Goal: Information Seeking & Learning: Check status

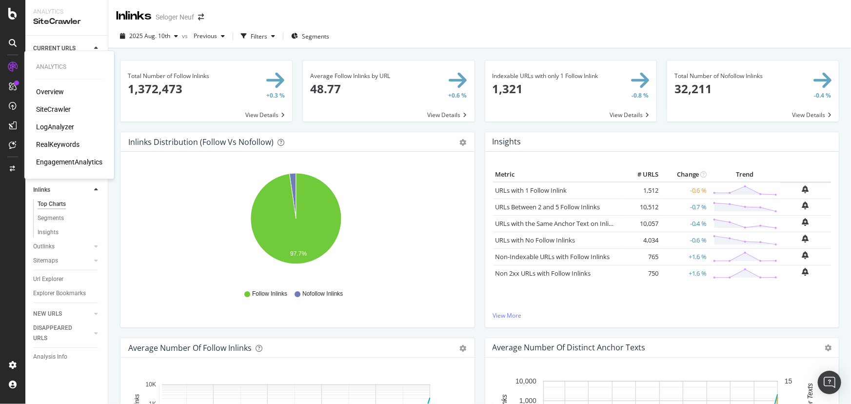
click at [64, 124] on div "LogAnalyzer" at bounding box center [55, 127] width 38 height 10
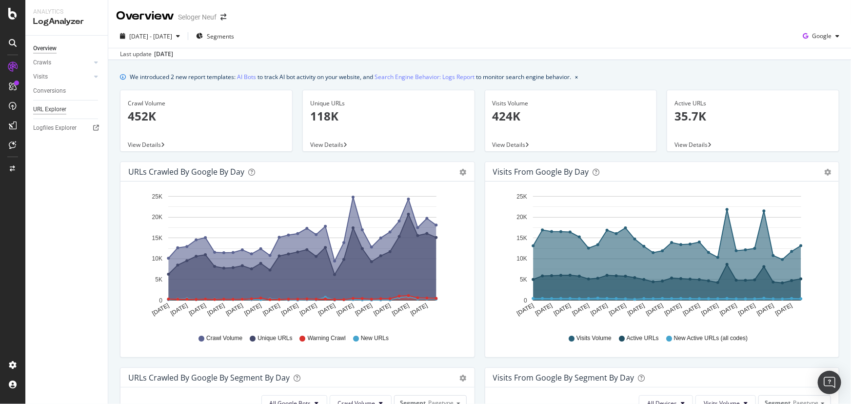
click at [52, 108] on div "URL Explorer" at bounding box center [49, 109] width 33 height 10
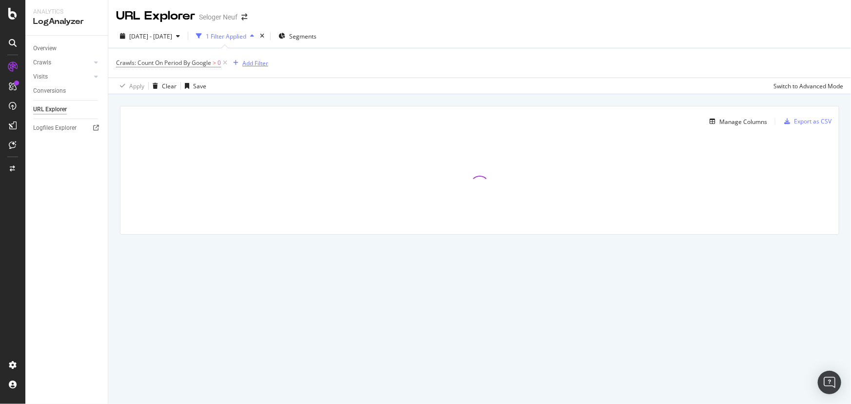
click at [266, 64] on div "Add Filter" at bounding box center [255, 63] width 26 height 8
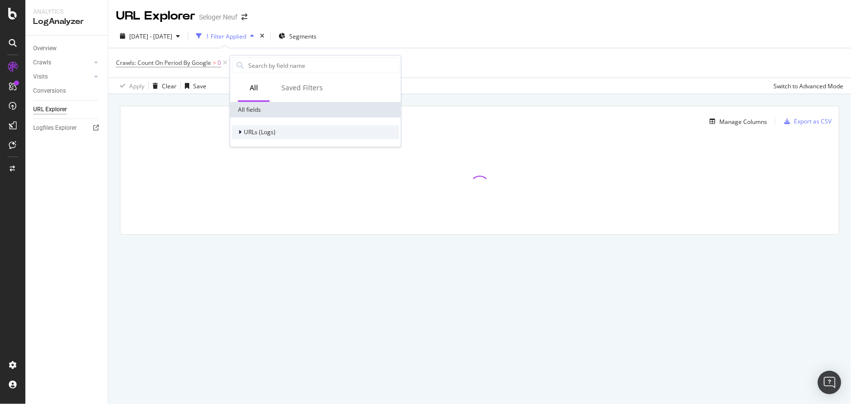
click at [264, 134] on span "URLs (Logs)" at bounding box center [260, 132] width 32 height 8
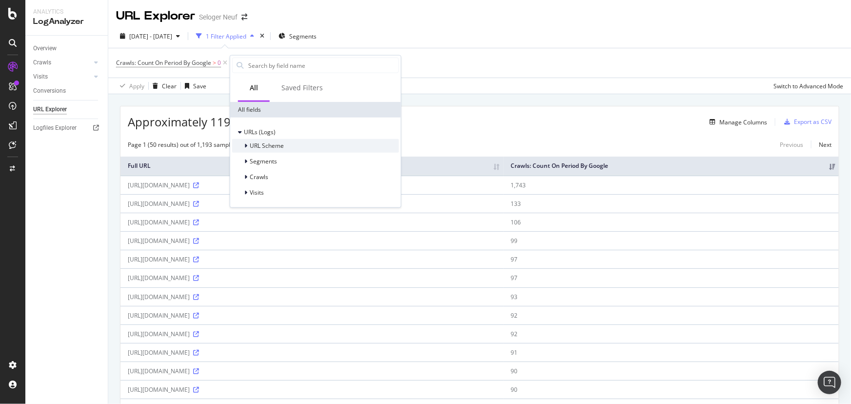
click at [264, 145] on span "URL Scheme" at bounding box center [267, 145] width 34 height 8
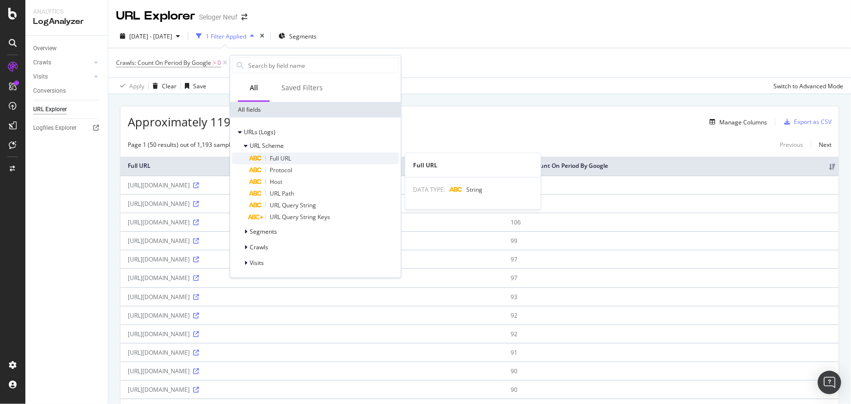
click at [268, 157] on div "Full URL" at bounding box center [324, 159] width 149 height 12
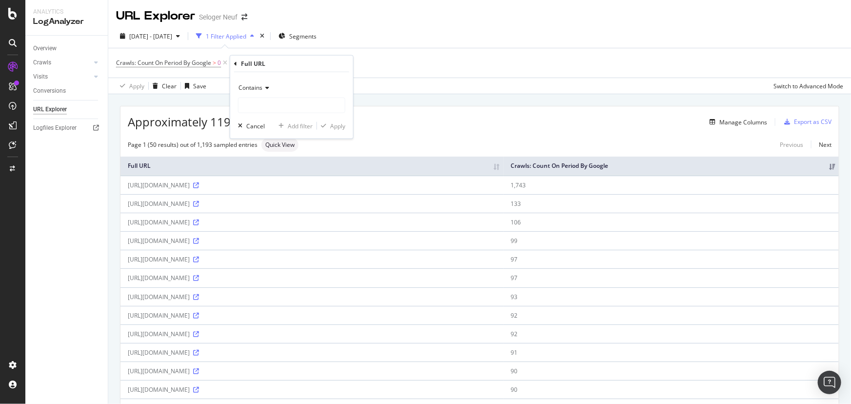
click at [291, 97] on div "Contains" at bounding box center [291, 96] width 107 height 33
click at [292, 101] on input "text" at bounding box center [291, 106] width 106 height 16
paste input "[DOMAIN_NAME][URL]"
type input "[DOMAIN_NAME][URL]"
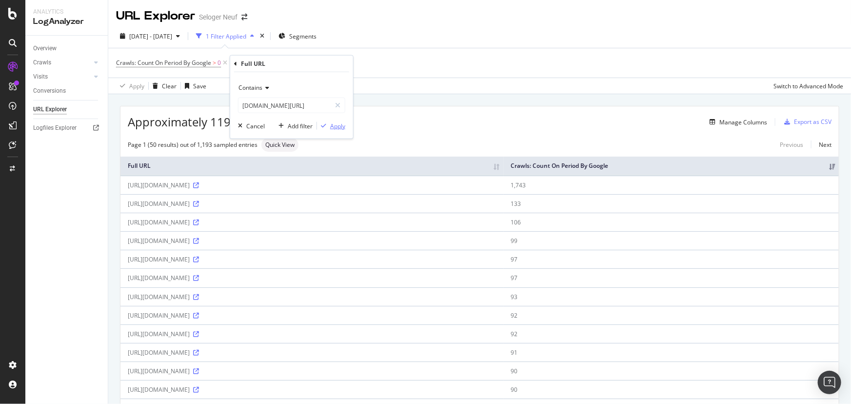
scroll to position [0, 0]
click at [336, 124] on div "Apply" at bounding box center [337, 125] width 15 height 8
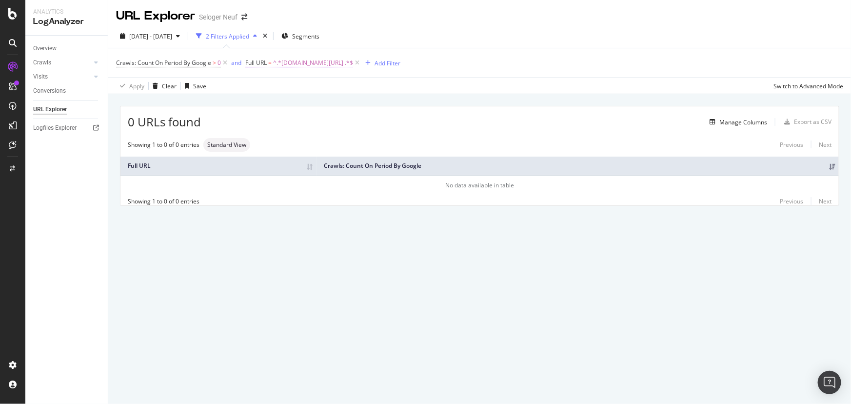
click at [353, 61] on span "^.*[DOMAIN_NAME][URL] .*$" at bounding box center [313, 63] width 80 height 14
click at [317, 102] on input "[DOMAIN_NAME][URL]" at bounding box center [301, 104] width 92 height 16
drag, startPoint x: 319, startPoint y: 102, endPoint x: 222, endPoint y: 102, distance: 97.5
click at [222, 102] on body "Analytics LogAnalyzer Overview Crawls Daily Distribution Segments Distribution …" at bounding box center [425, 202] width 851 height 404
click at [303, 111] on div "Contains [DOMAIN_NAME][URL] Cancel Add filter Apply" at bounding box center [308, 103] width 123 height 66
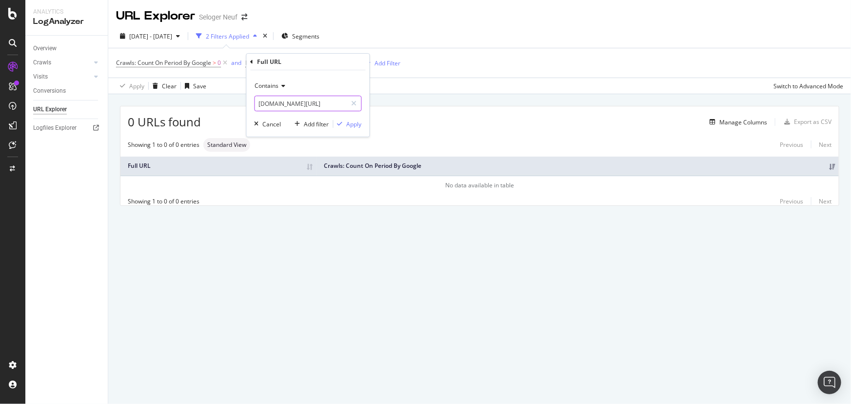
click at [307, 103] on input "[DOMAIN_NAME][URL]" at bounding box center [301, 104] width 92 height 16
drag, startPoint x: 318, startPoint y: 104, endPoint x: 263, endPoint y: 103, distance: 55.1
click at [263, 103] on input "[DOMAIN_NAME][URL]" at bounding box center [301, 104] width 92 height 16
type input "/annonces/neuf/programme/pietrosella-2a/245884781/"
click at [352, 123] on div "Apply" at bounding box center [354, 124] width 15 height 8
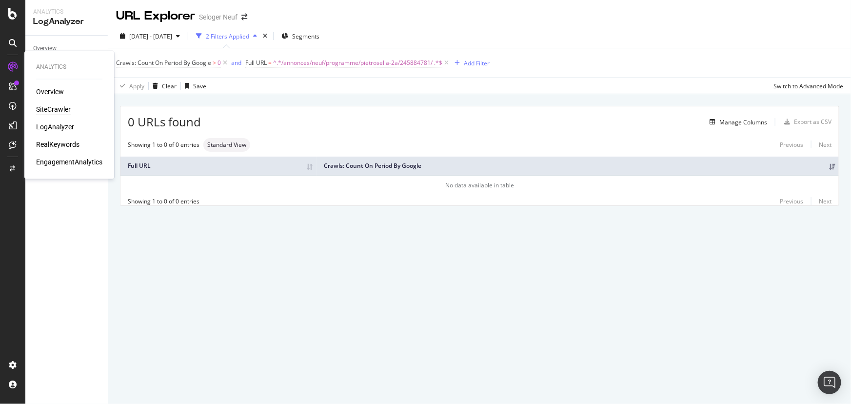
click at [57, 110] on div "SiteCrawler" at bounding box center [53, 110] width 35 height 10
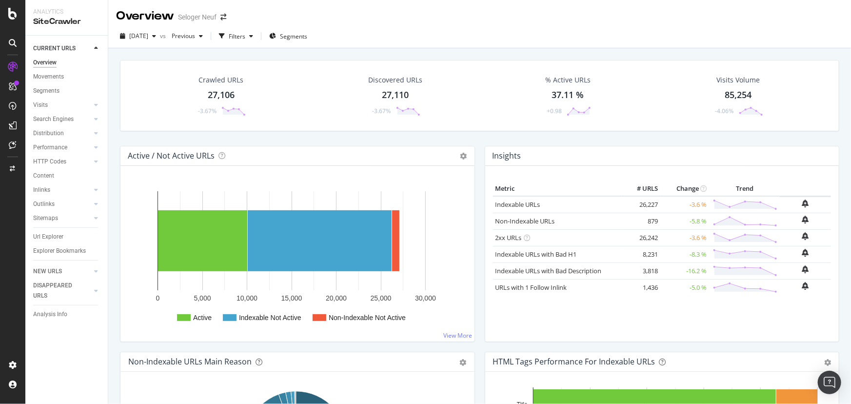
drag, startPoint x: 45, startPoint y: 219, endPoint x: 314, endPoint y: 219, distance: 269.1
click at [45, 219] on div "Sitemaps" at bounding box center [45, 218] width 25 height 10
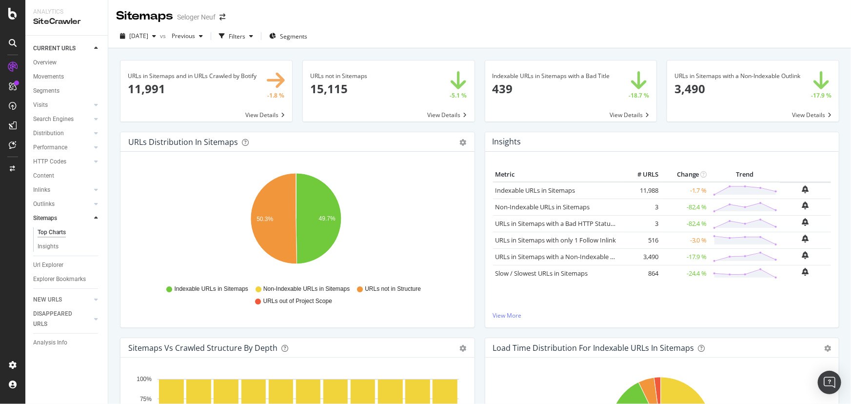
scroll to position [354, 0]
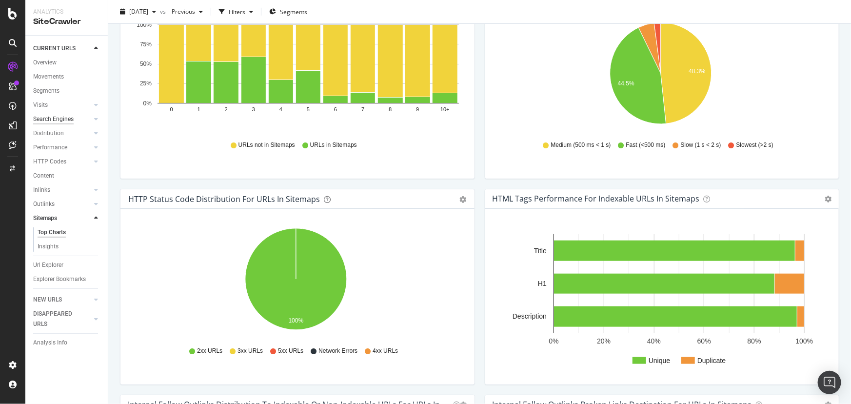
click at [62, 117] on div "Search Engines" at bounding box center [53, 119] width 40 height 10
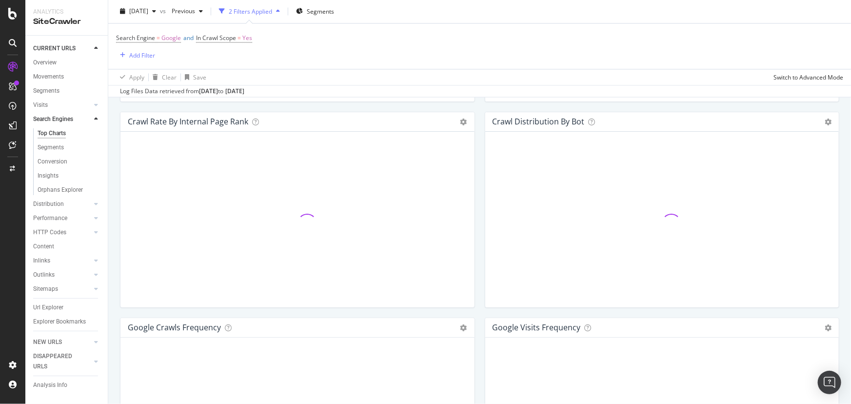
scroll to position [1137, 0]
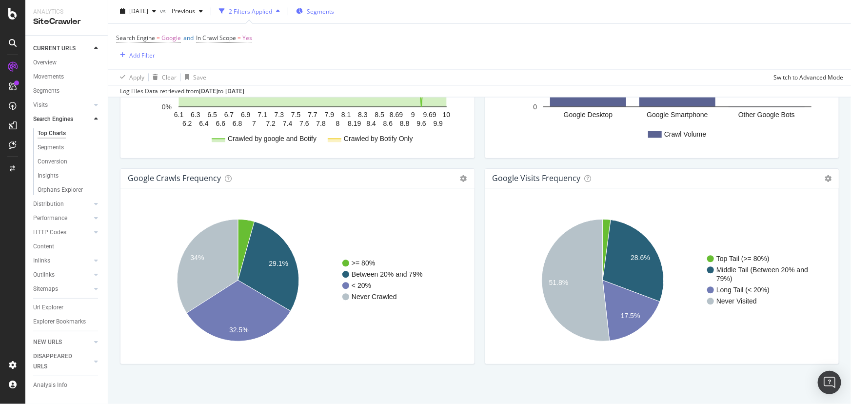
click at [328, 13] on span "Segments" at bounding box center [320, 11] width 27 height 8
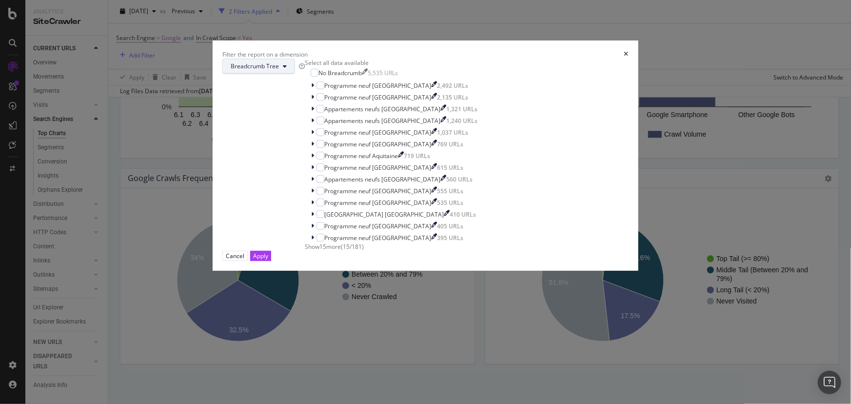
click at [279, 70] on span "Breadcrumb Tree" at bounding box center [255, 66] width 48 height 8
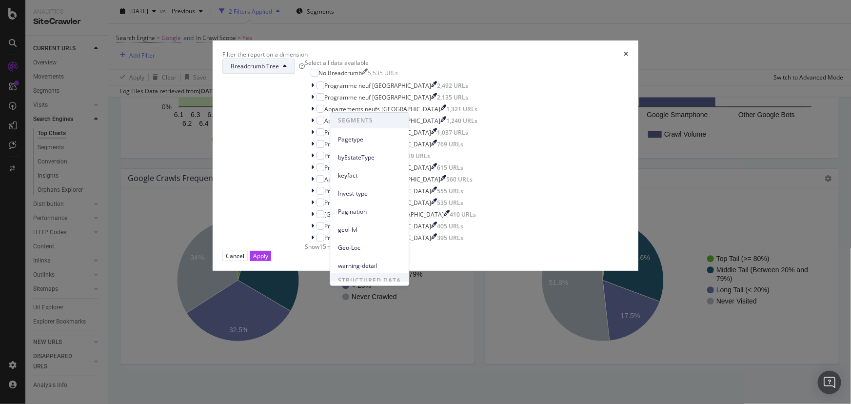
click at [367, 130] on div "Pagetype" at bounding box center [369, 137] width 78 height 18
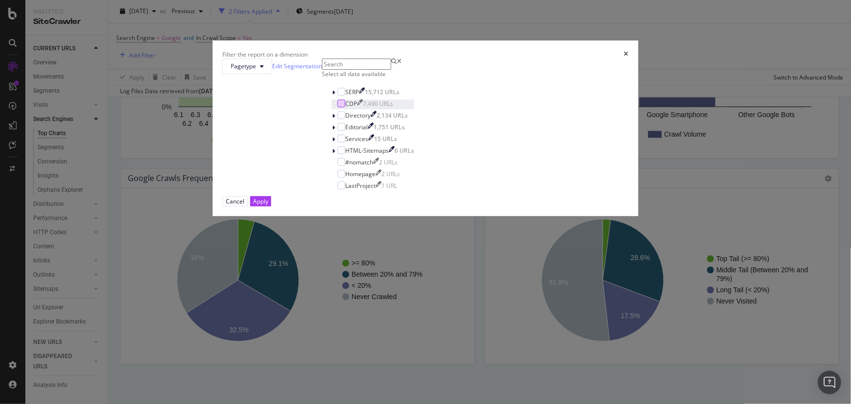
click at [341, 107] on div "modal" at bounding box center [341, 103] width 8 height 8
click at [268, 205] on div "Apply" at bounding box center [260, 201] width 15 height 8
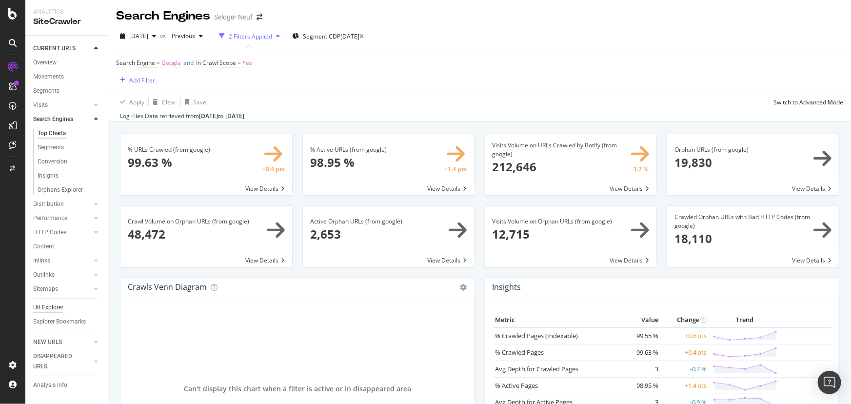
click at [58, 302] on div "Url Explorer" at bounding box center [48, 307] width 30 height 10
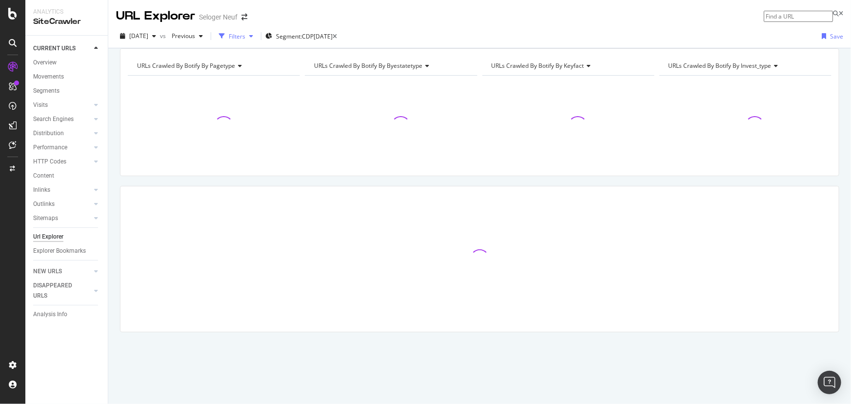
click at [257, 39] on div "button" at bounding box center [251, 36] width 12 height 6
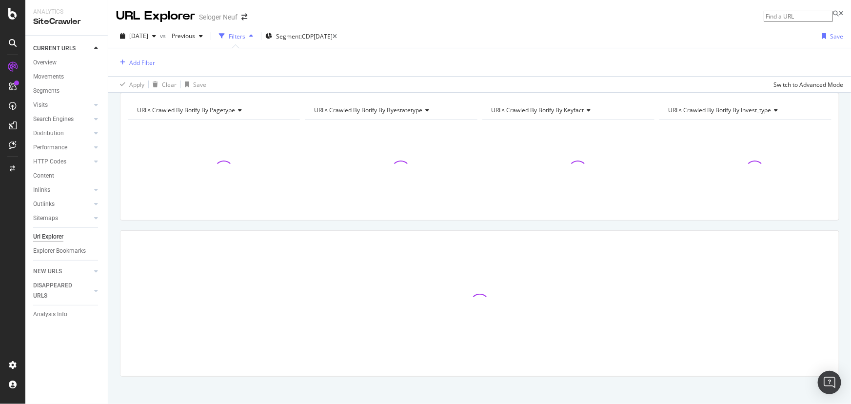
click at [158, 61] on div "Add Filter" at bounding box center [479, 62] width 727 height 28
click at [144, 62] on div "Add Filter" at bounding box center [142, 63] width 26 height 8
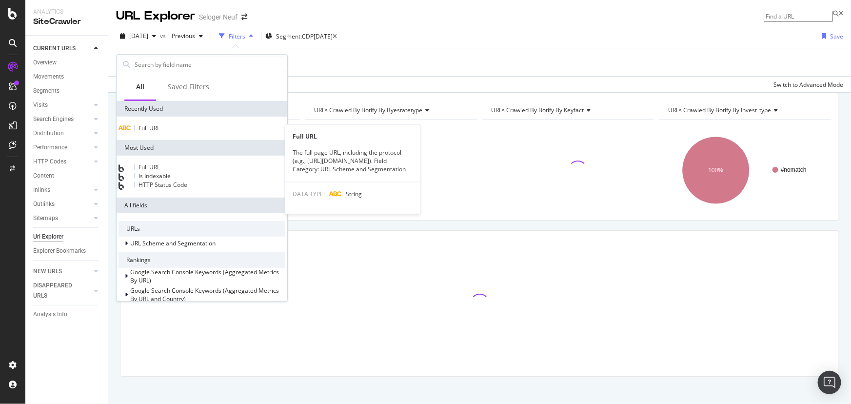
click at [145, 130] on span "Full URL" at bounding box center [148, 128] width 21 height 8
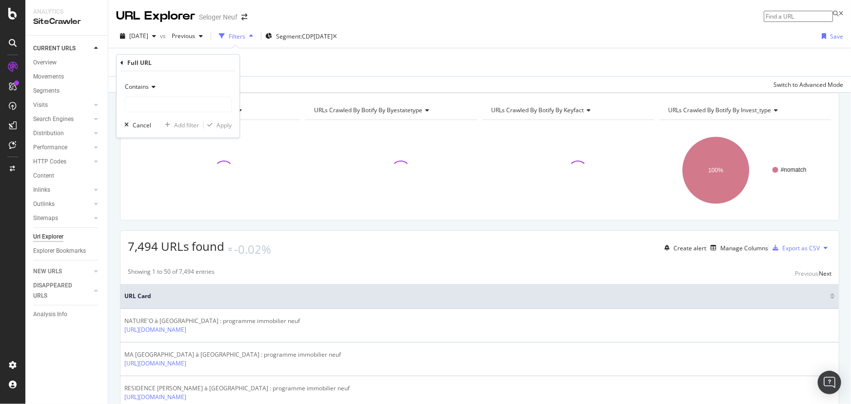
click at [155, 96] on div "Contains" at bounding box center [177, 95] width 107 height 33
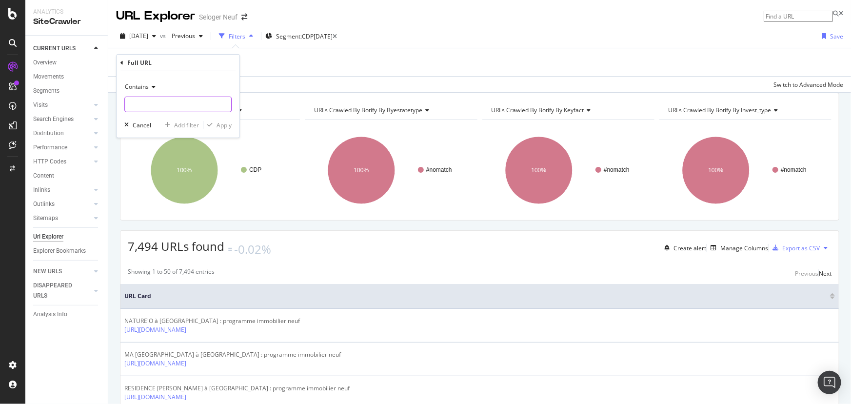
click at [154, 98] on input "text" at bounding box center [178, 105] width 106 height 16
paste input "[URL][DOMAIN_NAME]"
type input "[URL][DOMAIN_NAME]"
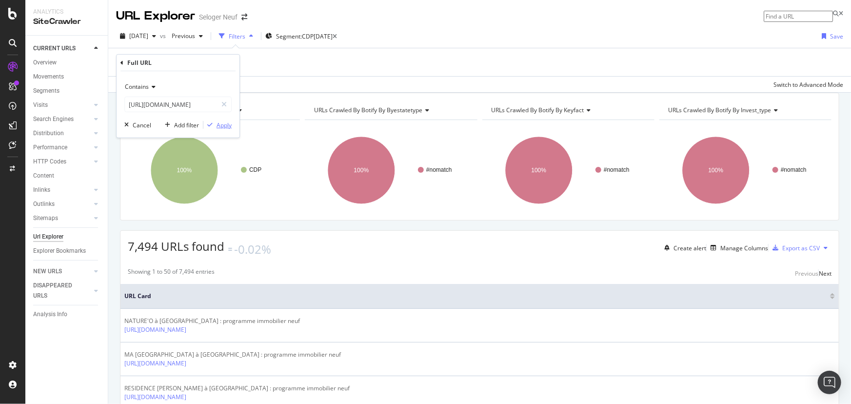
click at [226, 121] on div "Apply" at bounding box center [223, 124] width 15 height 8
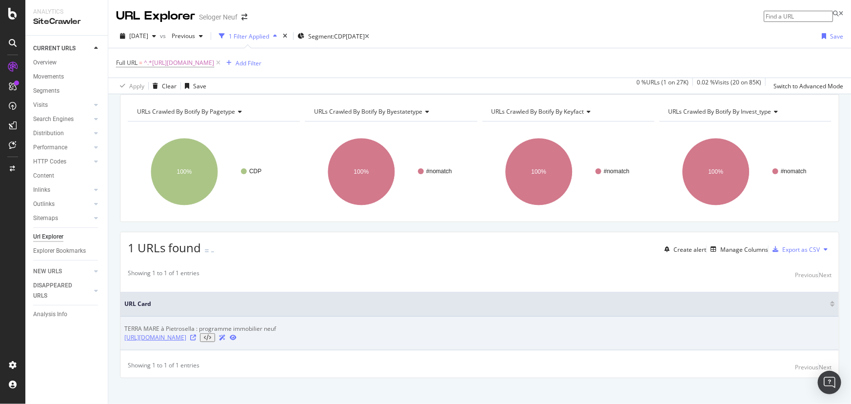
click at [186, 342] on link "[URL][DOMAIN_NAME]" at bounding box center [155, 337] width 62 height 9
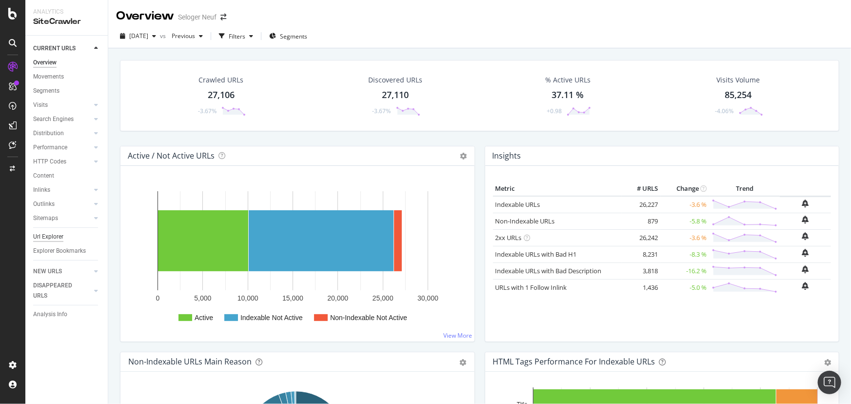
click at [58, 237] on div "Url Explorer" at bounding box center [48, 237] width 30 height 10
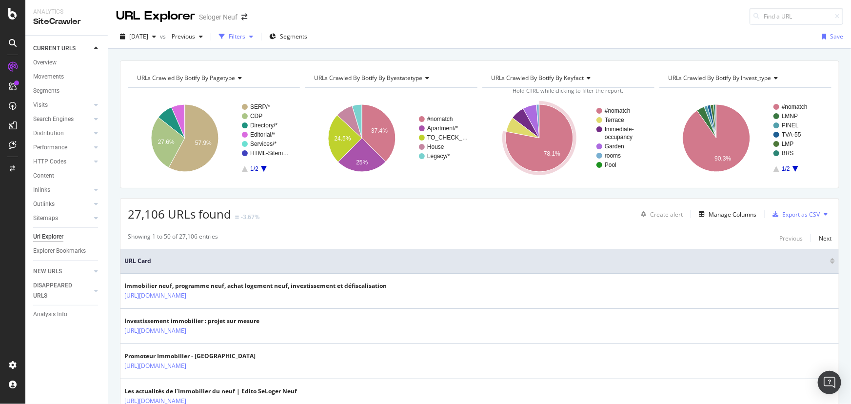
click at [245, 33] on div "Filters" at bounding box center [237, 36] width 17 height 8
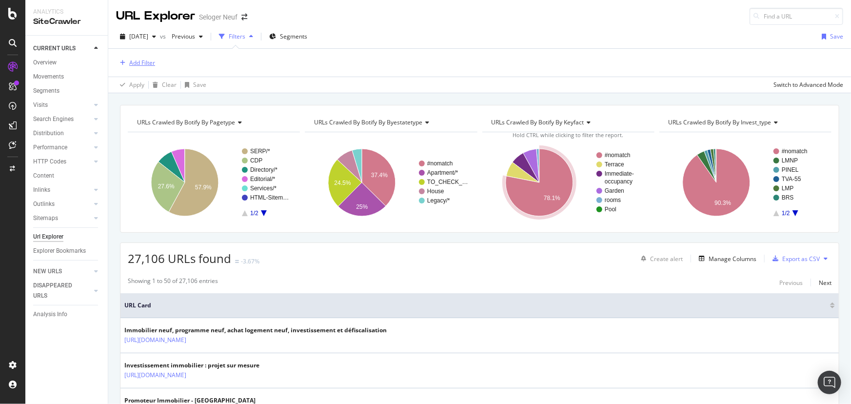
click at [141, 61] on div "Add Filter" at bounding box center [142, 63] width 26 height 8
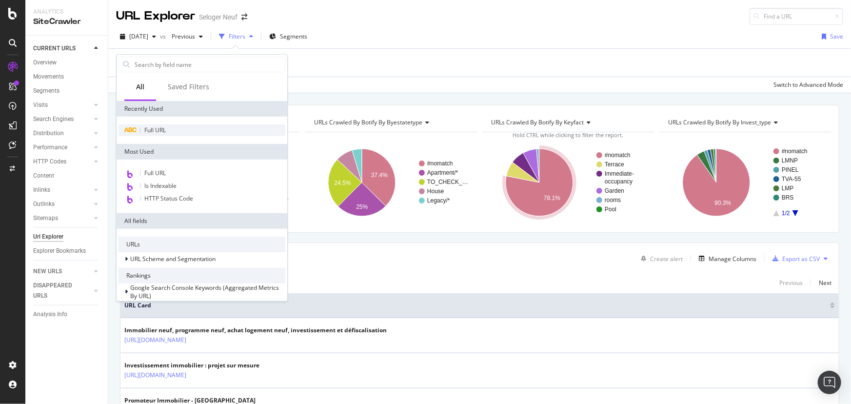
click at [154, 130] on span "Full URL" at bounding box center [154, 130] width 21 height 8
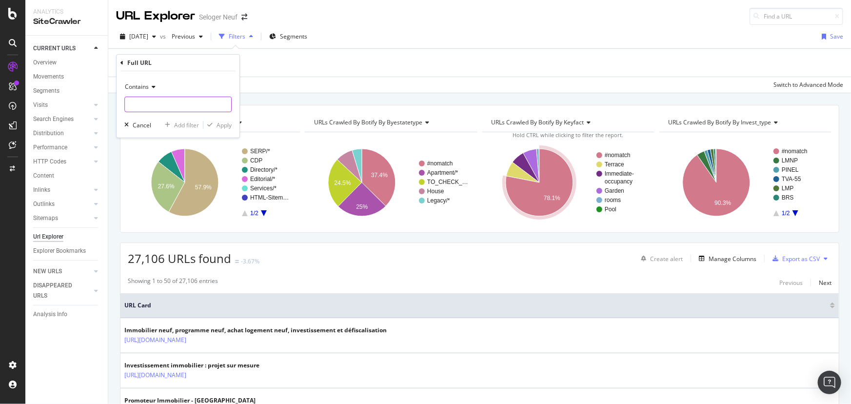
click at [145, 100] on input "text" at bounding box center [178, 105] width 106 height 16
paste input "[DOMAIN_NAME][URL]"
type input "[DOMAIN_NAME][URL]"
click at [224, 126] on div "Apply" at bounding box center [223, 124] width 15 height 8
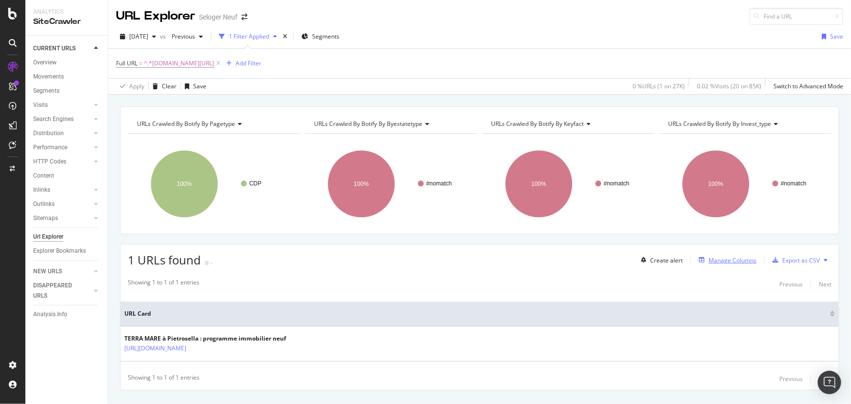
click at [730, 259] on div "Manage Columns" at bounding box center [732, 260] width 48 height 8
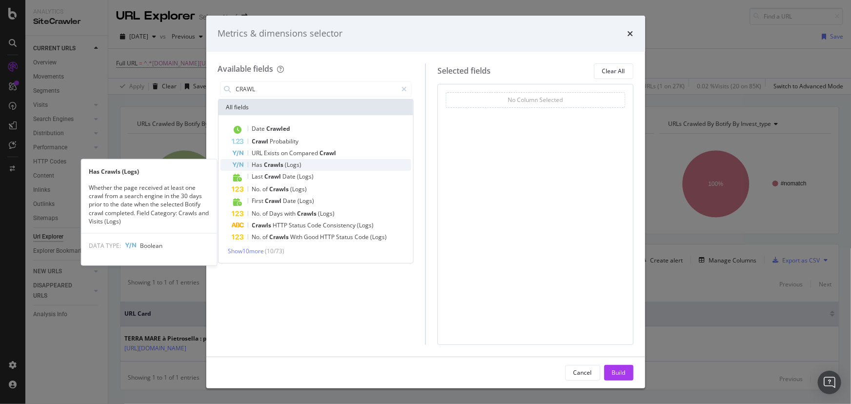
type input "CRAWL"
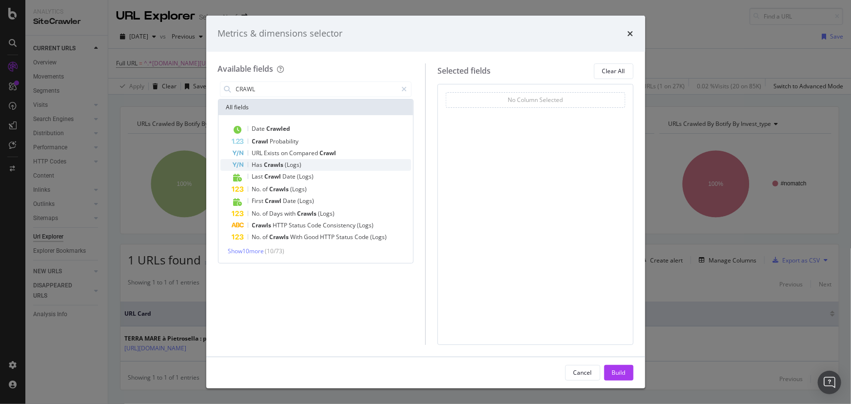
click at [328, 166] on div "Has Crawls (Logs)" at bounding box center [321, 165] width 179 height 12
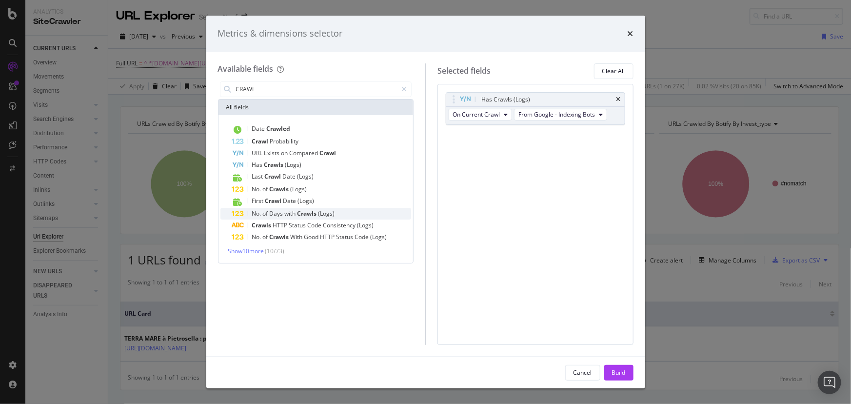
click at [375, 215] on div "No. of Days with Crawls (Logs)" at bounding box center [321, 214] width 179 height 12
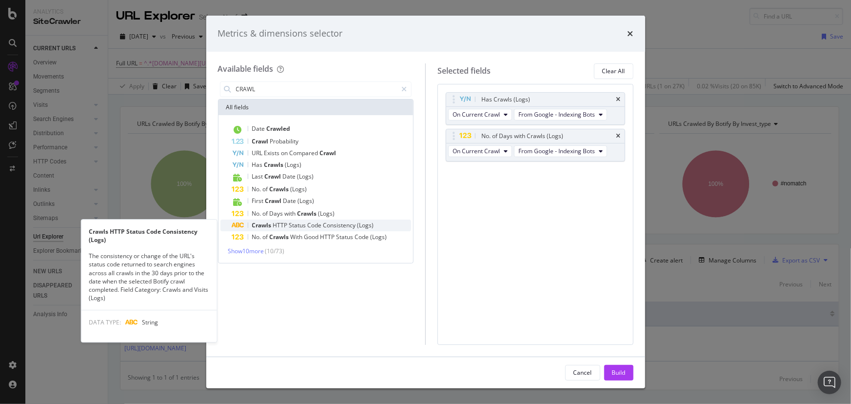
click at [373, 226] on div "Crawls HTTP Status Code Consistency (Logs)" at bounding box center [321, 225] width 179 height 12
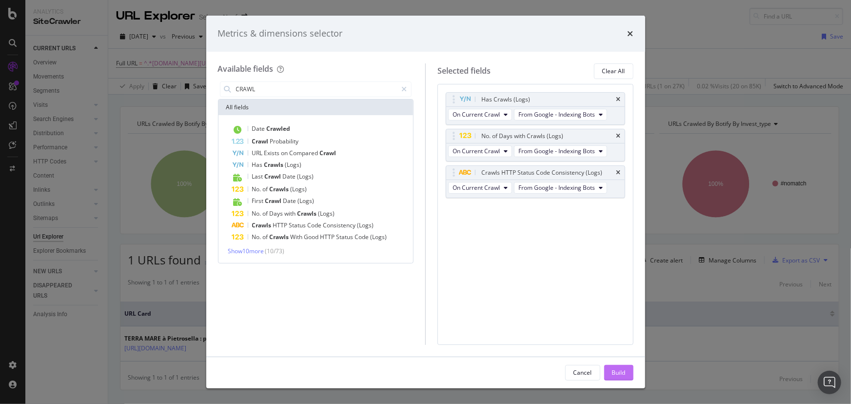
click at [623, 371] on div "Build" at bounding box center [619, 372] width 14 height 8
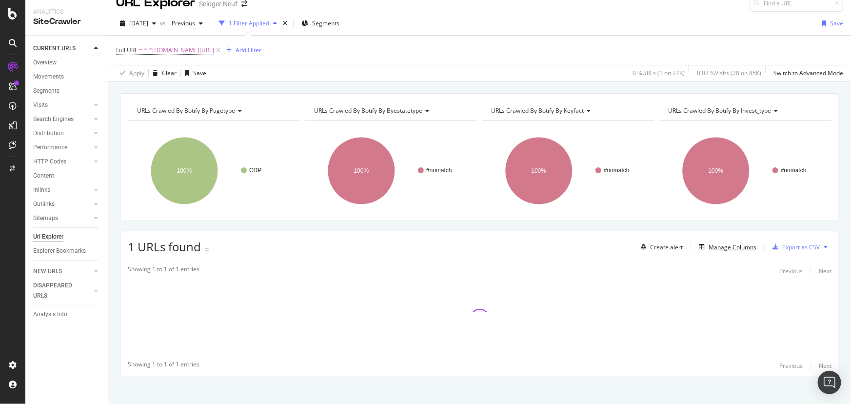
scroll to position [20, 0]
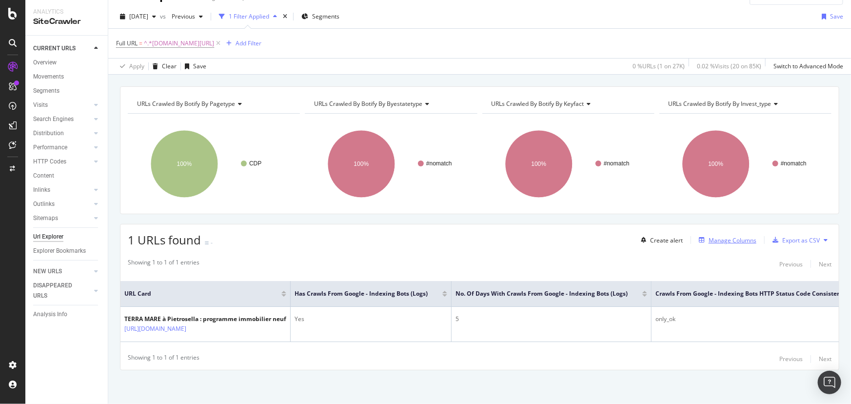
click at [731, 238] on div "Manage Columns" at bounding box center [732, 240] width 48 height 8
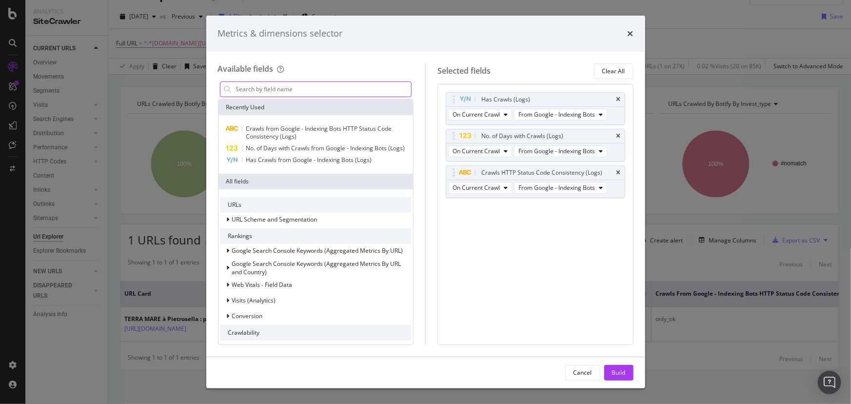
click at [271, 94] on input "modal" at bounding box center [323, 89] width 176 height 15
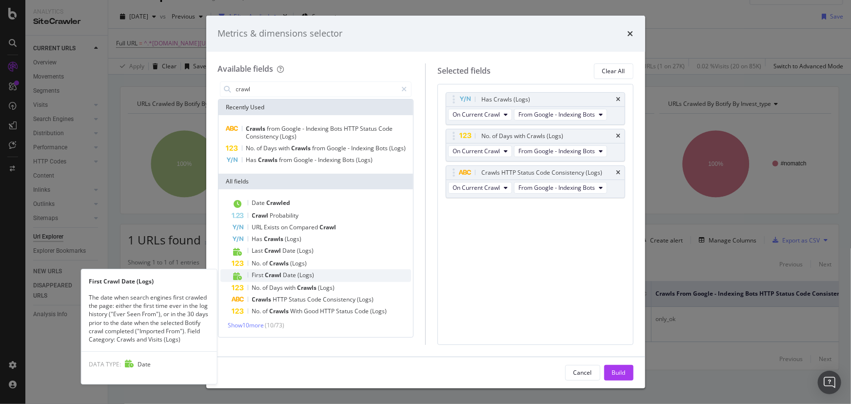
type input "crawl"
click at [322, 273] on div "First Crawl Date (Logs)" at bounding box center [321, 275] width 179 height 13
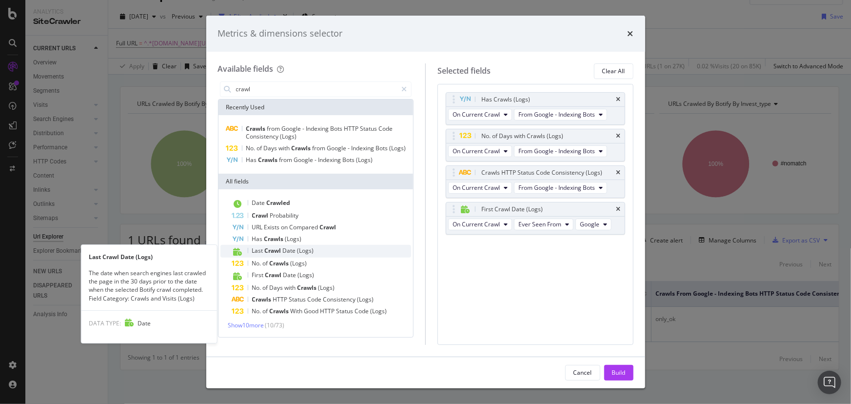
click at [318, 253] on div "Last Crawl Date (Logs)" at bounding box center [321, 251] width 179 height 13
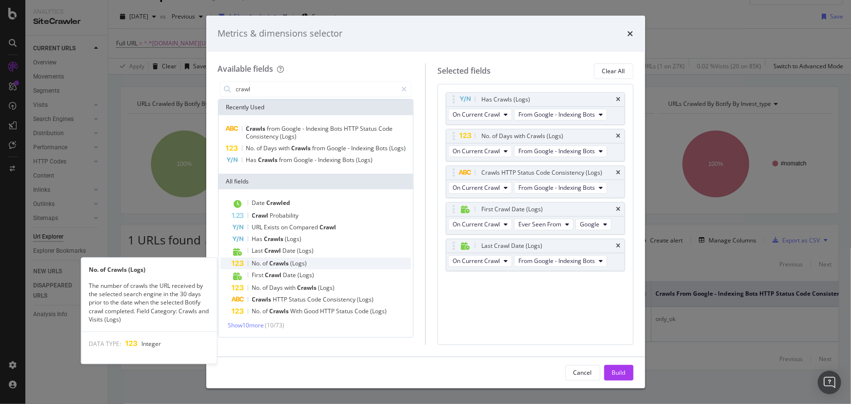
click at [319, 261] on div "No. of Crawls (Logs)" at bounding box center [321, 263] width 179 height 12
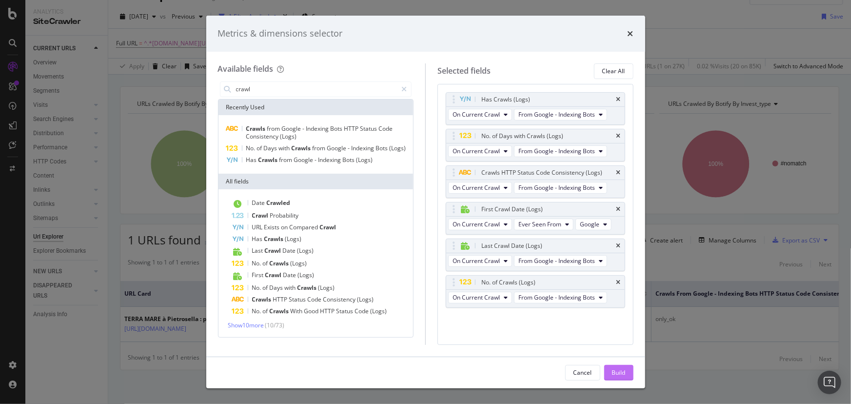
click at [615, 365] on button "Build" at bounding box center [618, 373] width 29 height 16
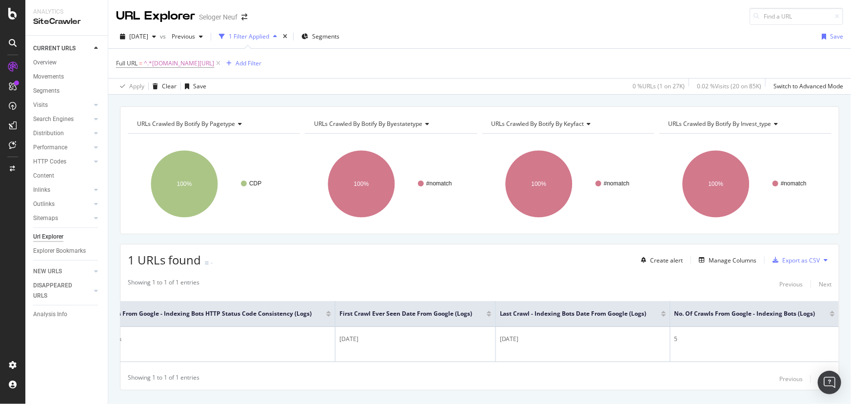
scroll to position [0, 633]
click at [649, 309] on icon at bounding box center [652, 312] width 7 height 7
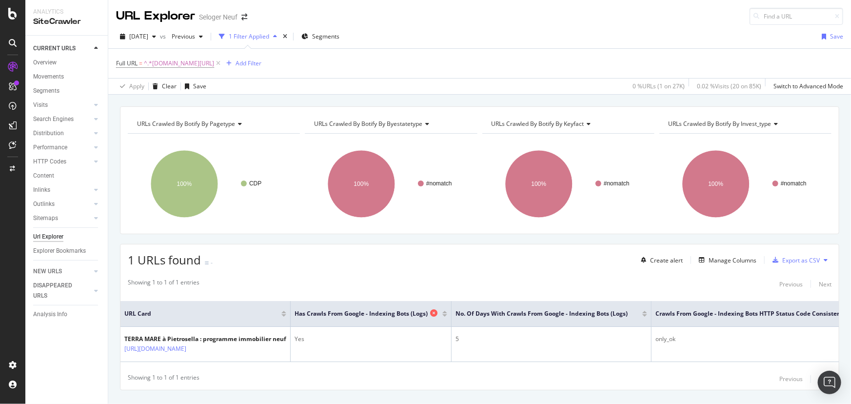
click at [437, 309] on icon at bounding box center [433, 312] width 7 height 7
click at [714, 309] on icon at bounding box center [710, 312] width 7 height 7
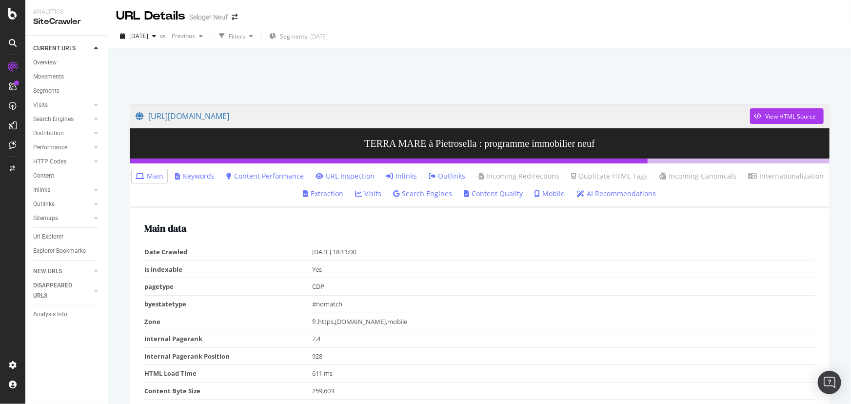
click at [396, 176] on link "Inlinks" at bounding box center [401, 176] width 31 height 10
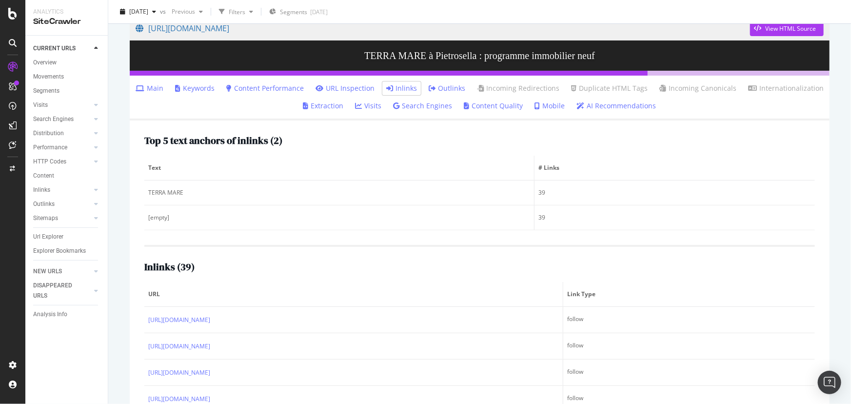
scroll to position [44, 0]
